Goal: Navigation & Orientation: Find specific page/section

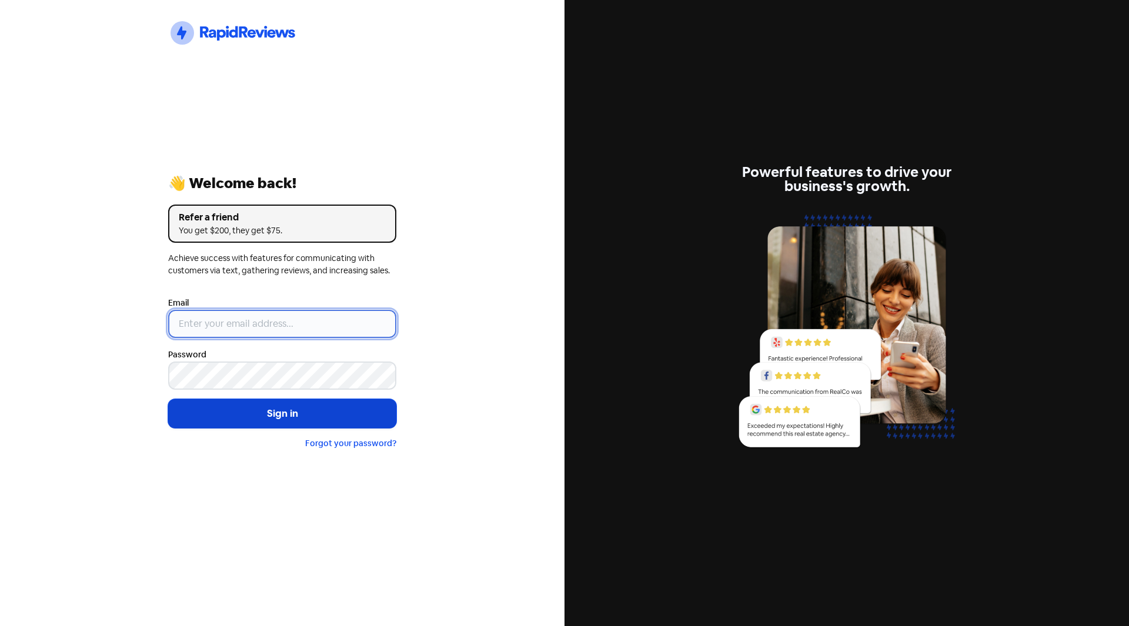
type input "[PERSON_NAME][EMAIL_ADDRESS][DOMAIN_NAME]"
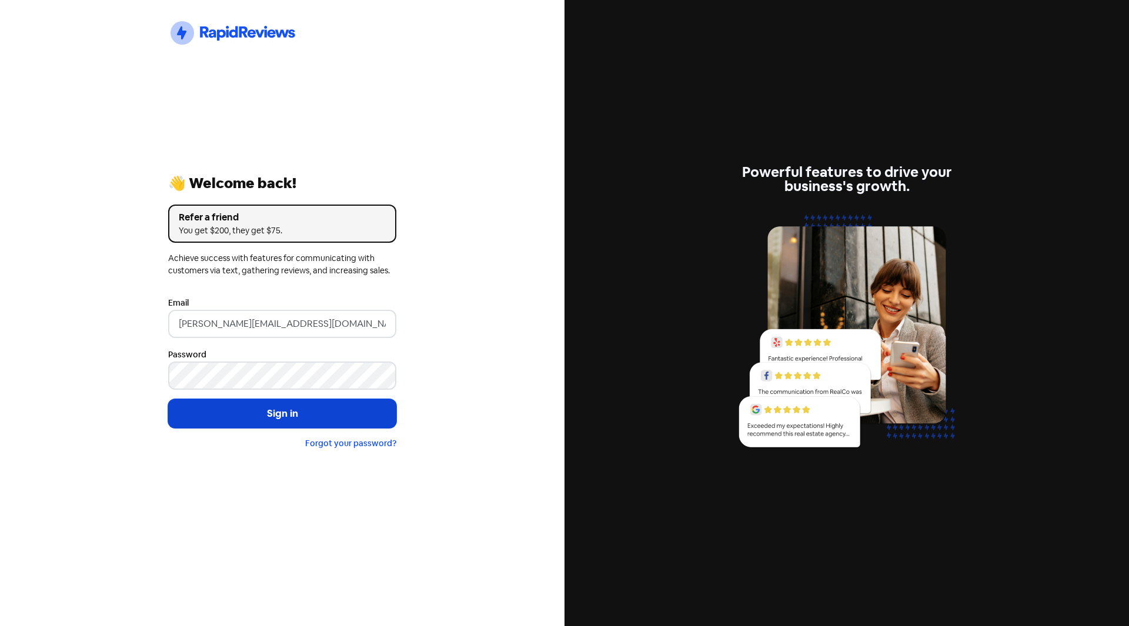
click at [233, 413] on button "Sign in" at bounding box center [282, 413] width 228 height 29
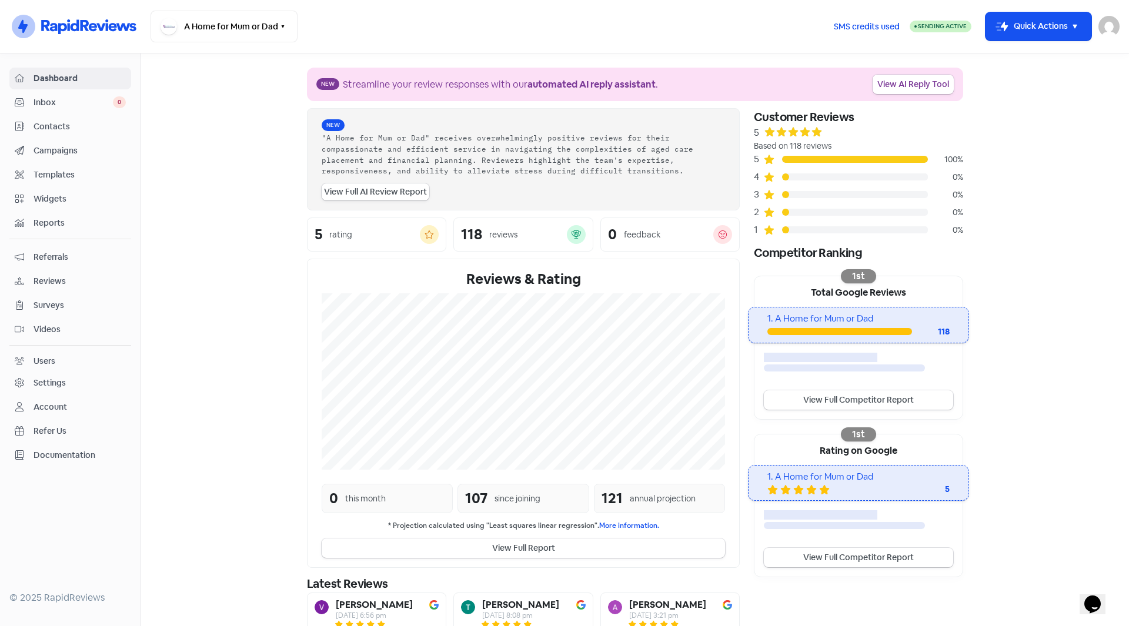
click at [62, 126] on span "Contacts" at bounding box center [80, 127] width 92 height 12
